Goal: Book appointment/travel/reservation

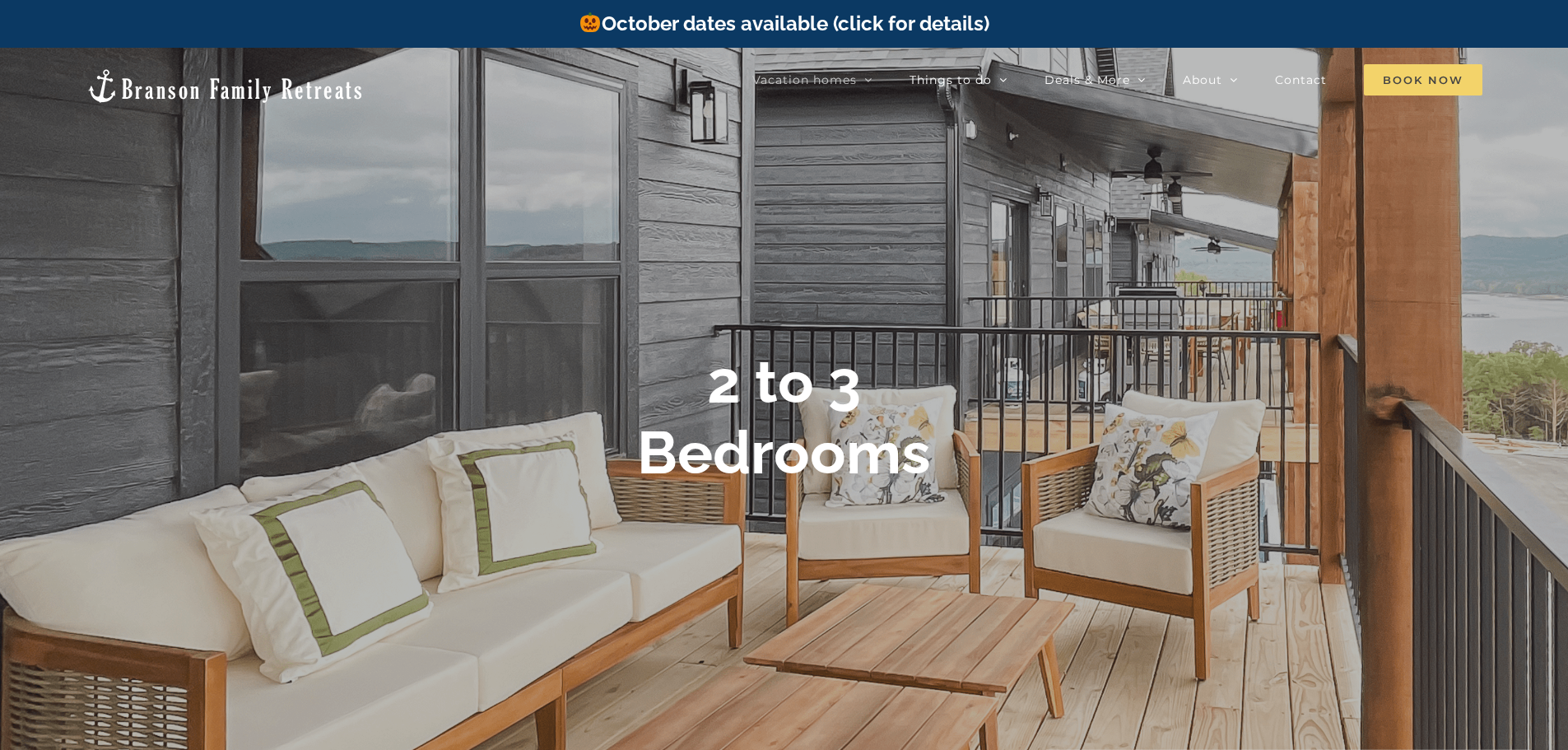
click at [1394, 73] on span "Book Now" at bounding box center [1423, 80] width 119 height 31
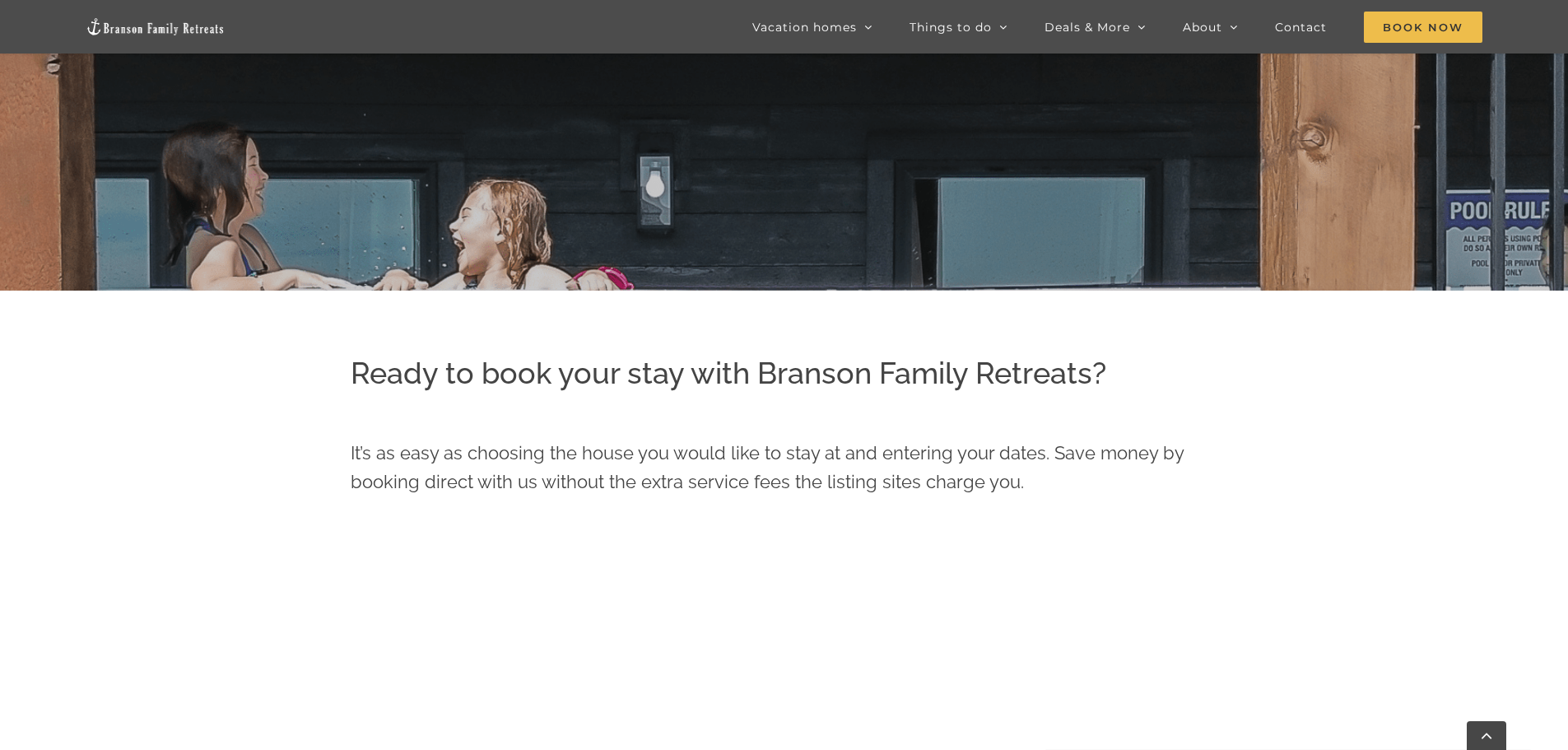
scroll to position [741, 0]
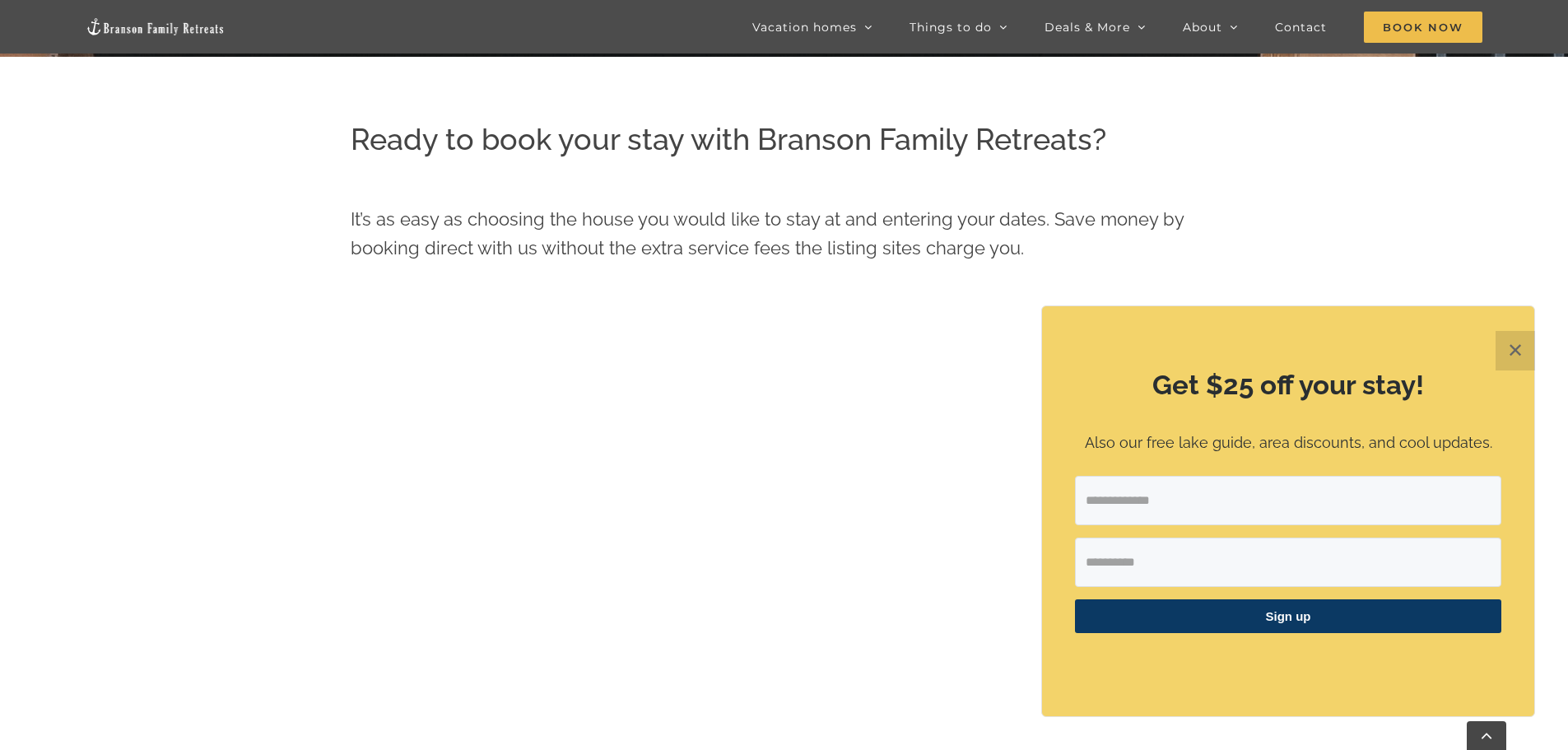
click at [1511, 349] on button "✕" at bounding box center [1516, 351] width 40 height 40
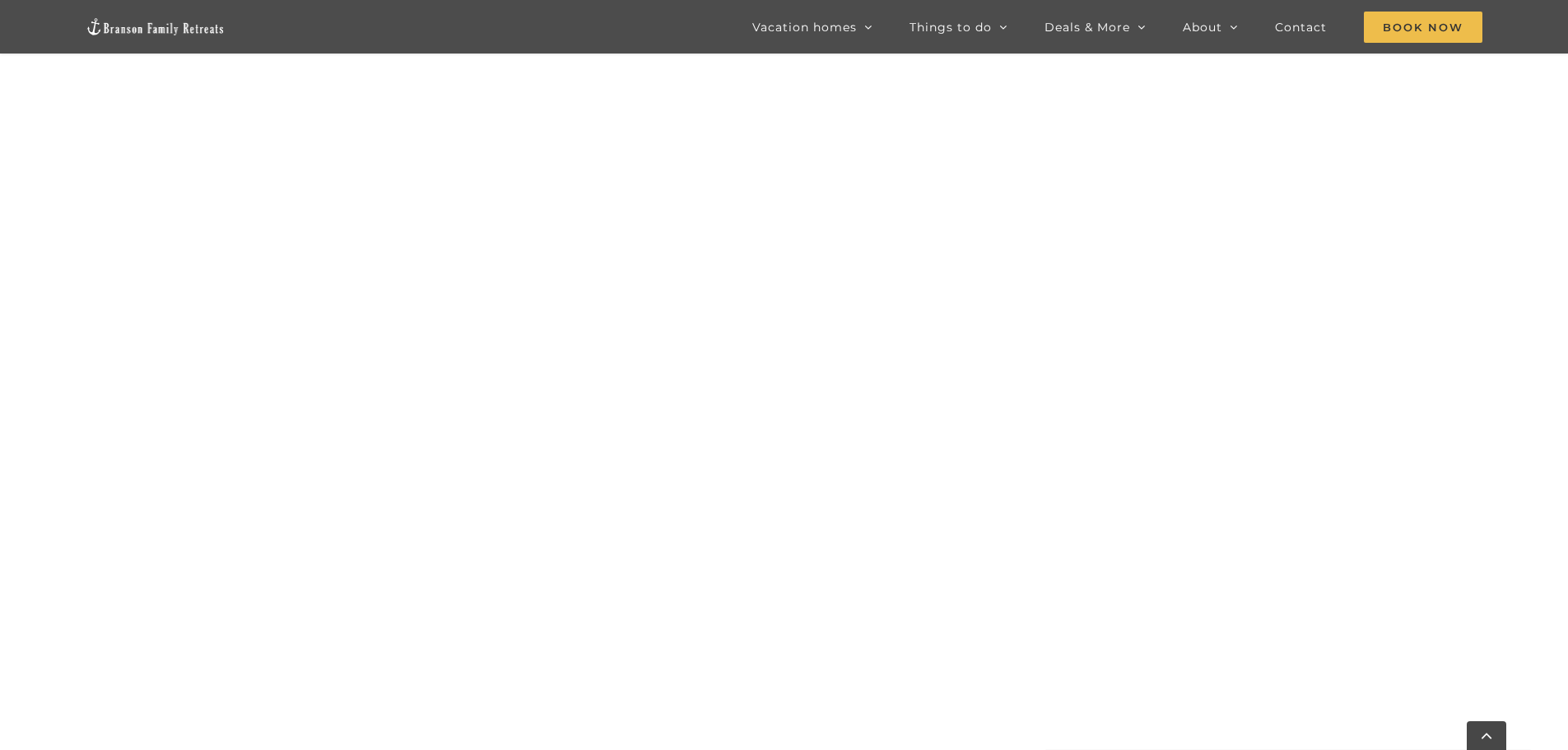
scroll to position [1400, 0]
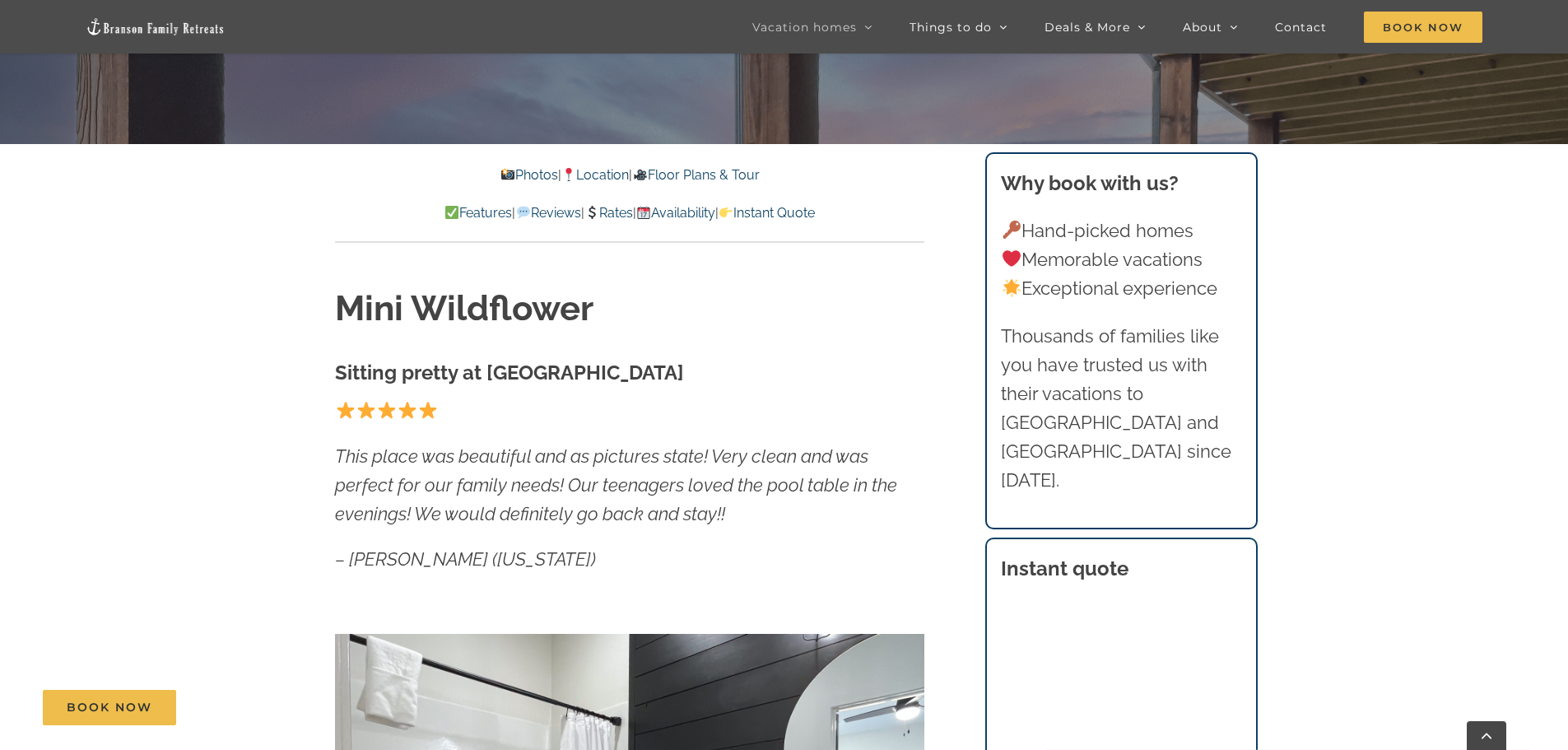
scroll to position [411, 0]
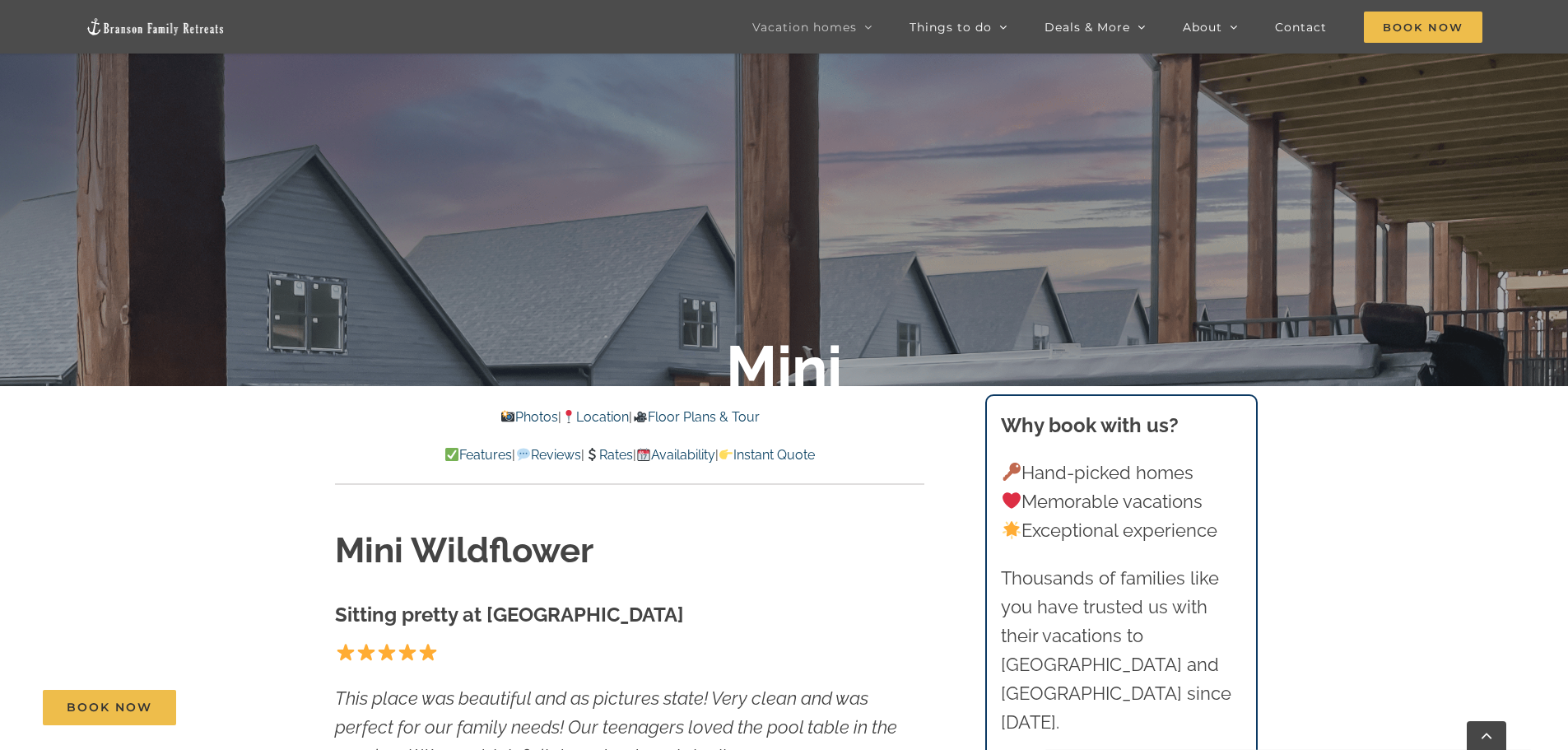
click at [617, 455] on link "Rates" at bounding box center [608, 455] width 49 height 16
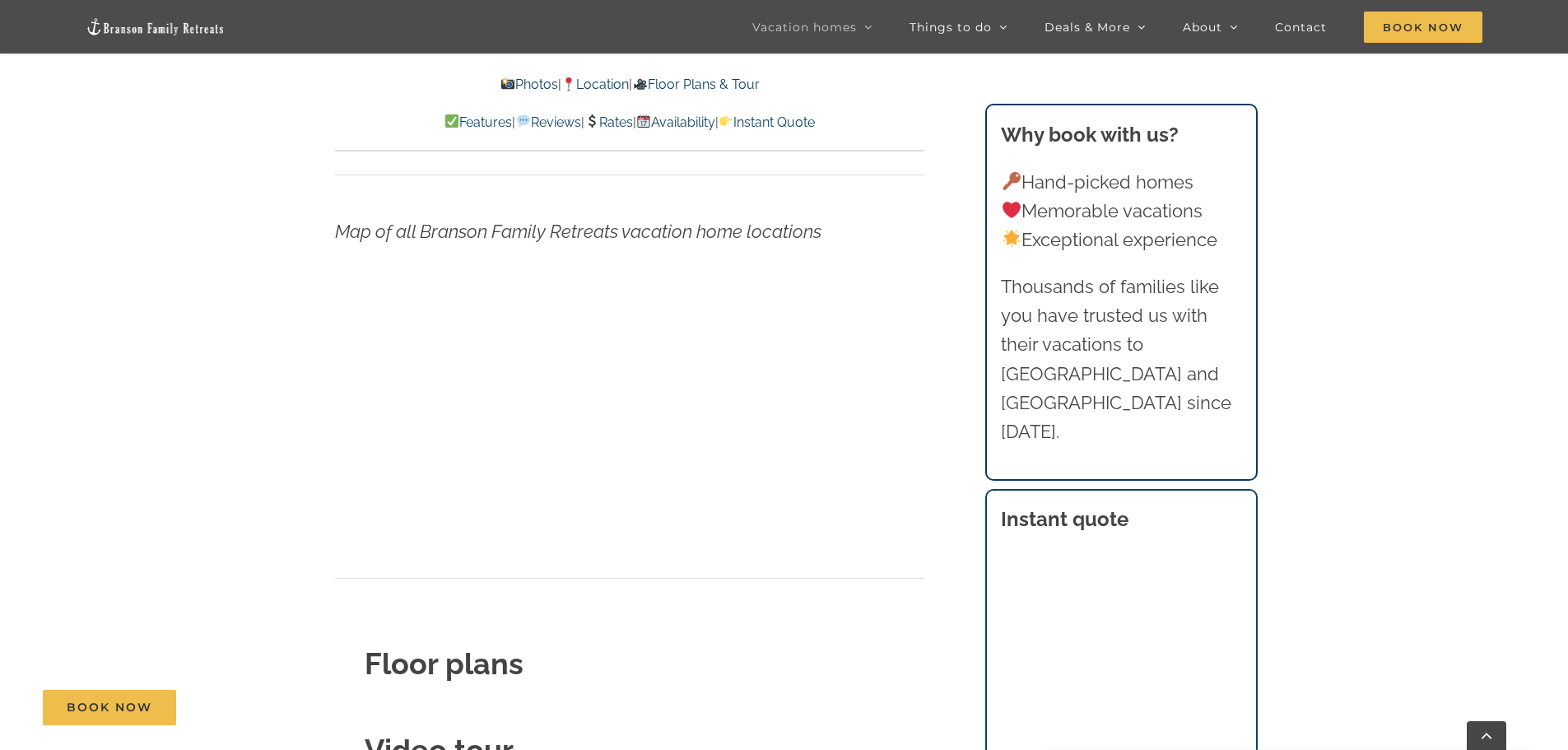
scroll to position [5561, 0]
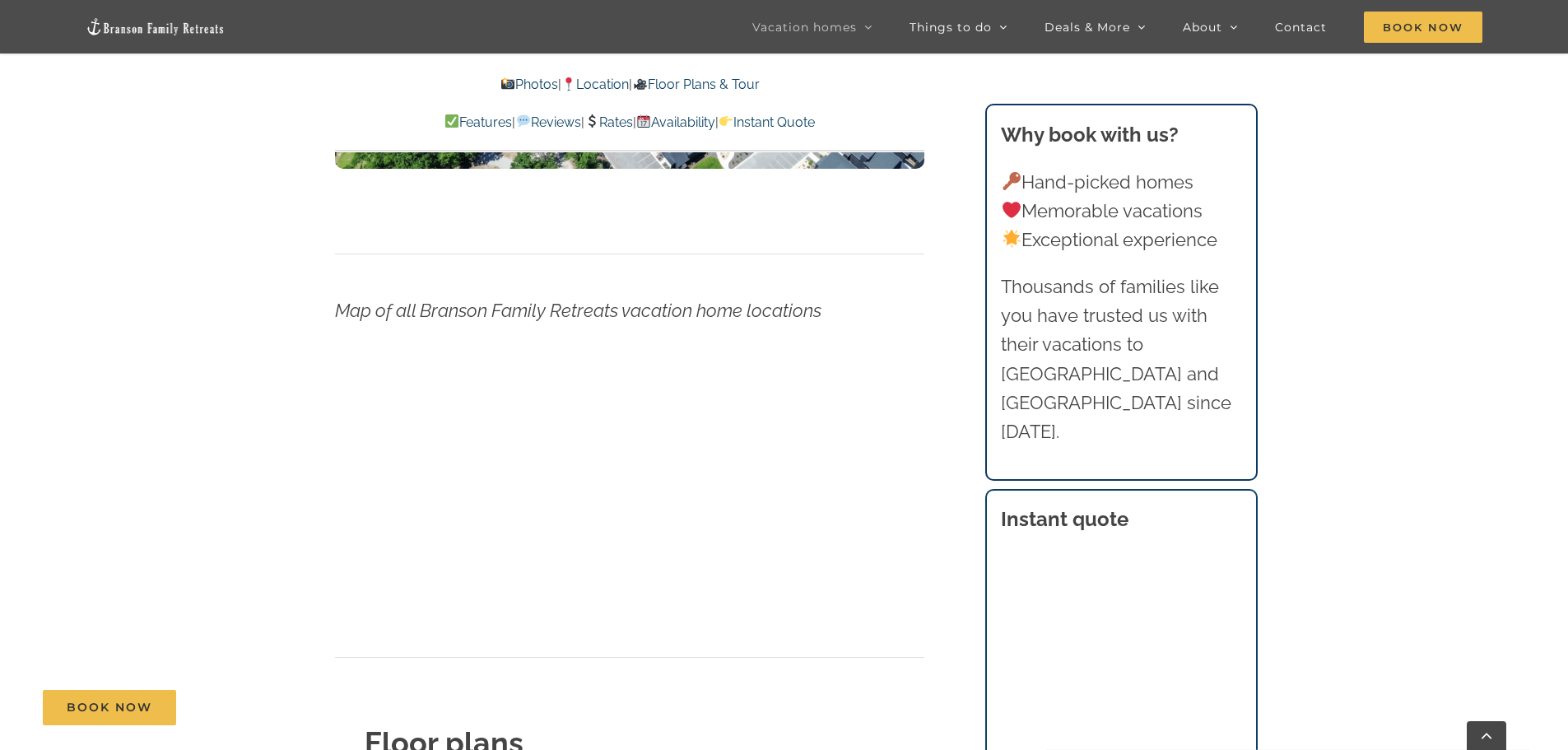
click at [613, 121] on link "Rates" at bounding box center [608, 121] width 49 height 16
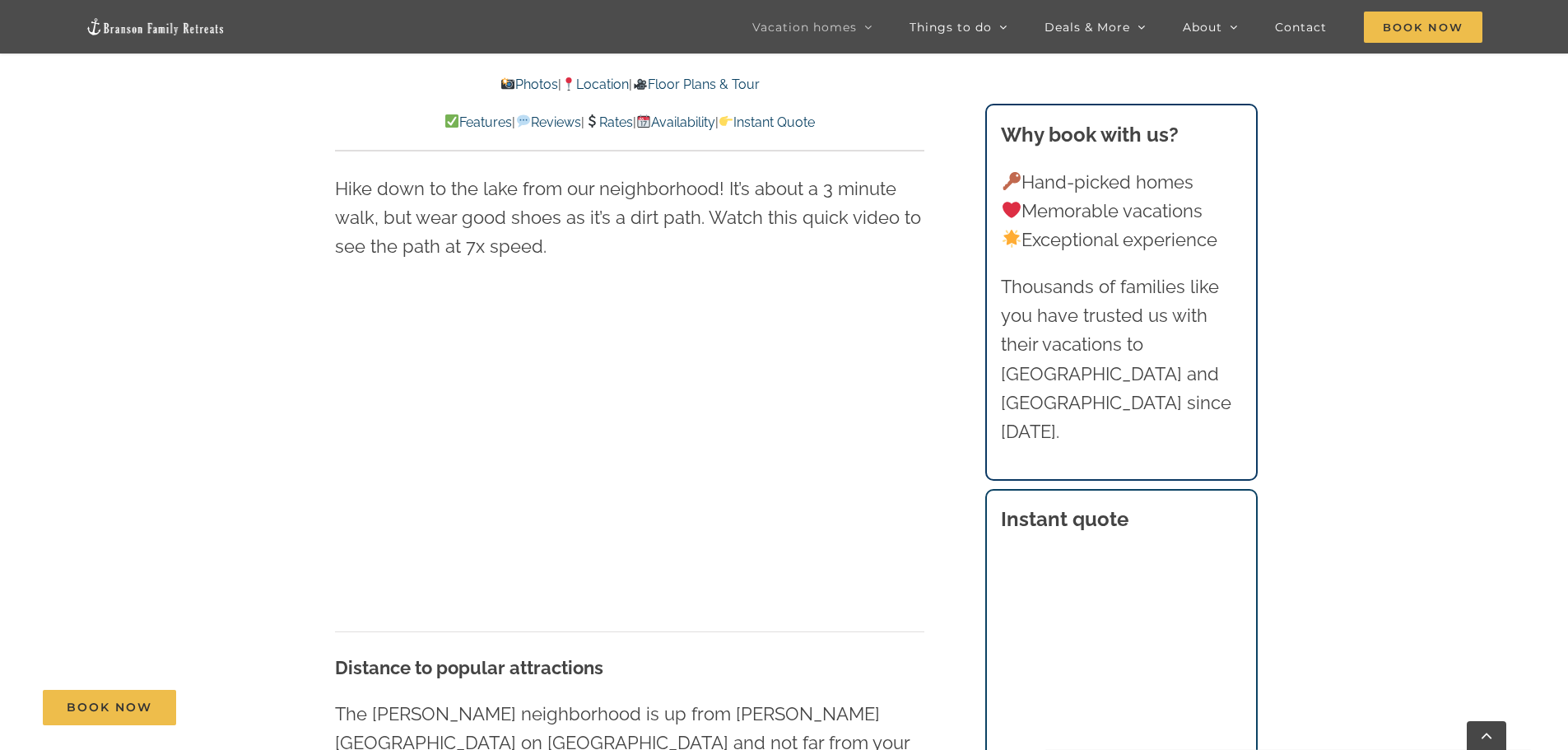
scroll to position [4244, 0]
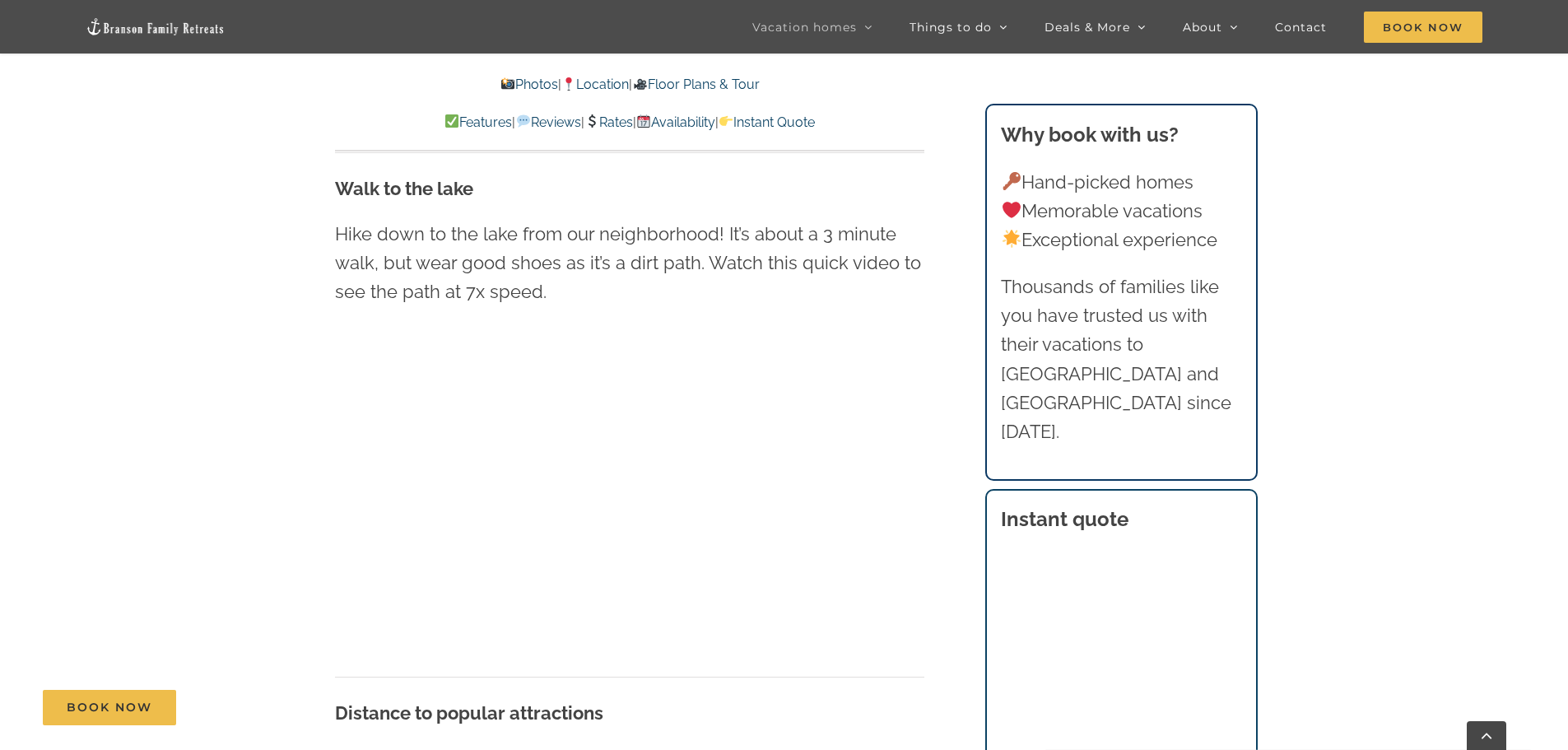
scroll to position [411, 0]
